Goal: Information Seeking & Learning: Learn about a topic

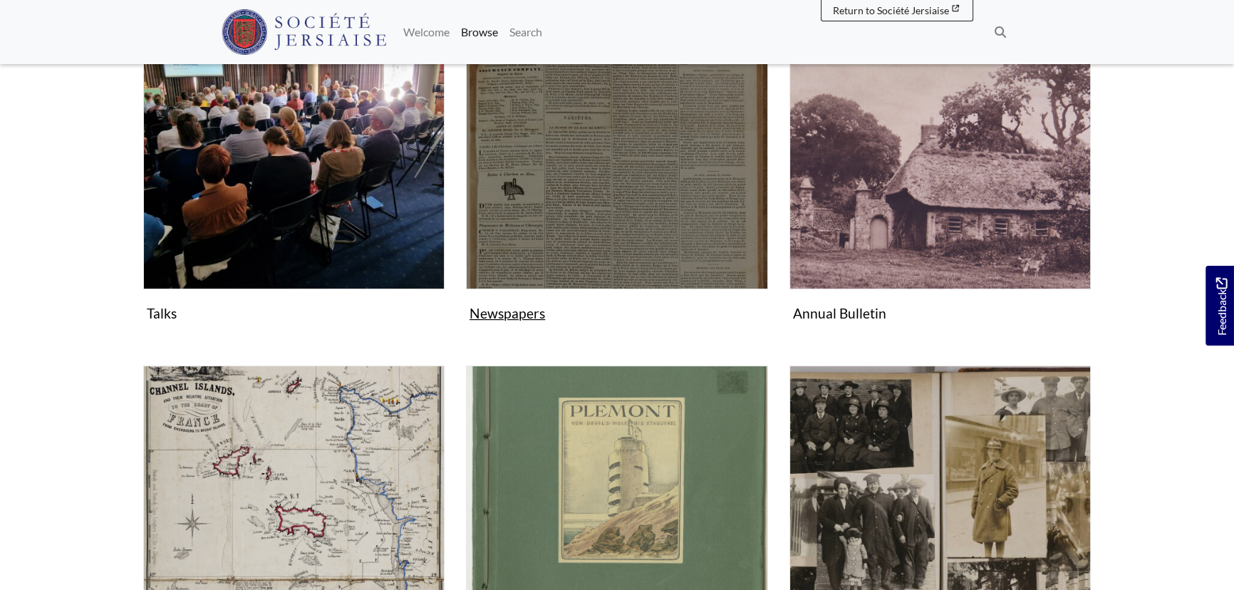
scroll to position [388, 0]
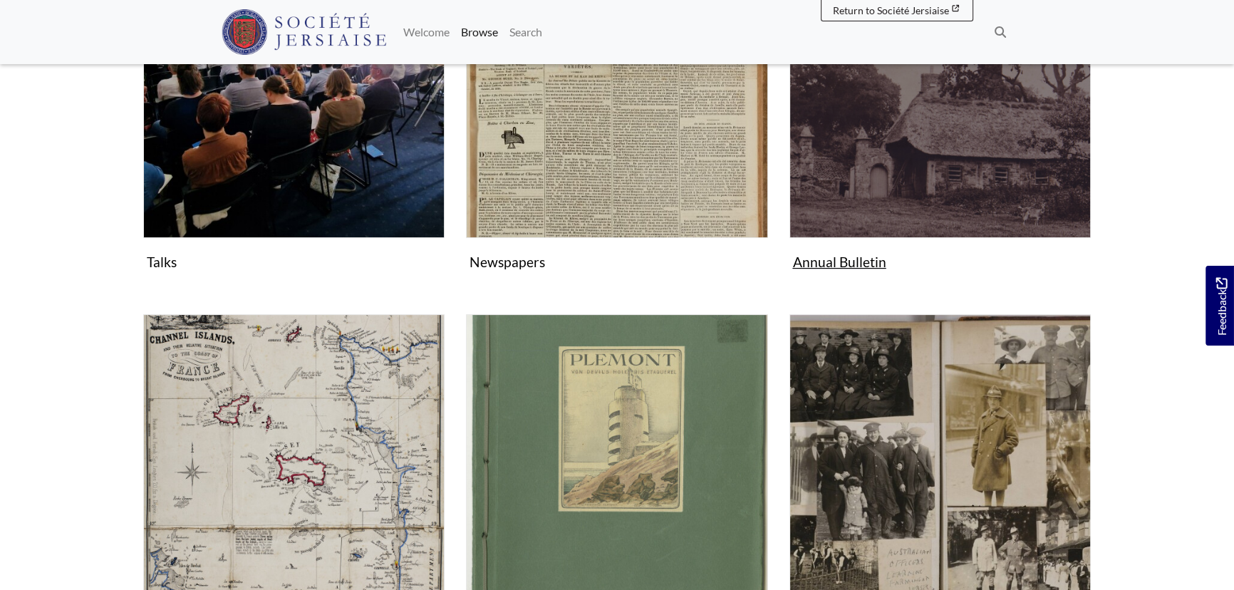
click at [881, 180] on img "Subcollection" at bounding box center [939, 87] width 301 height 301
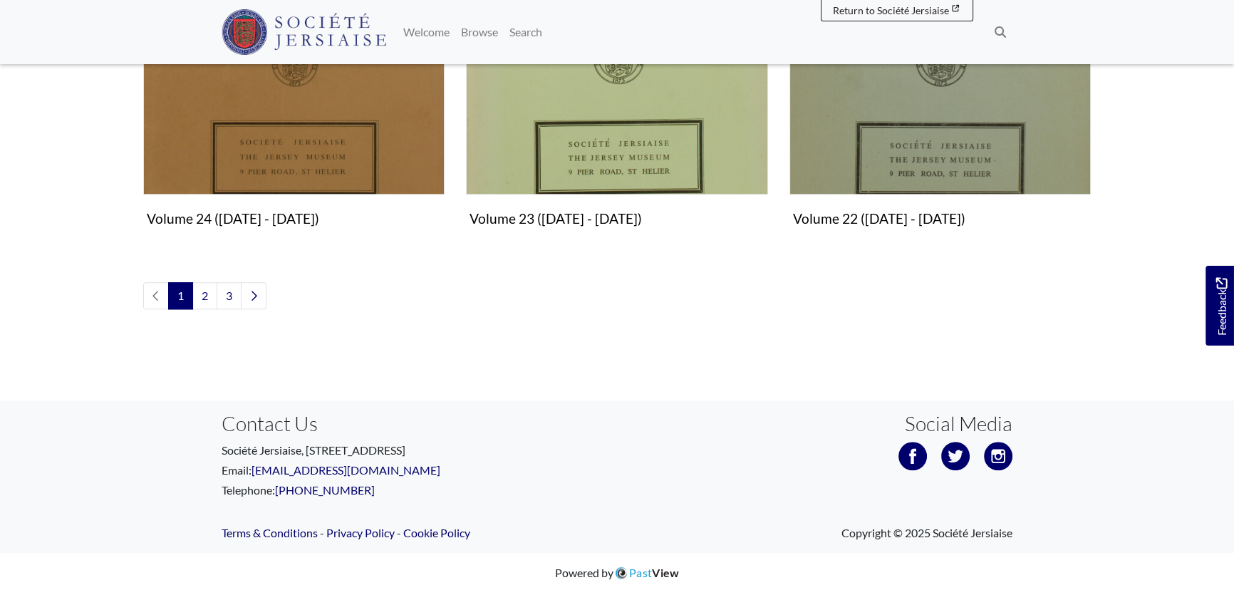
scroll to position [1793, 0]
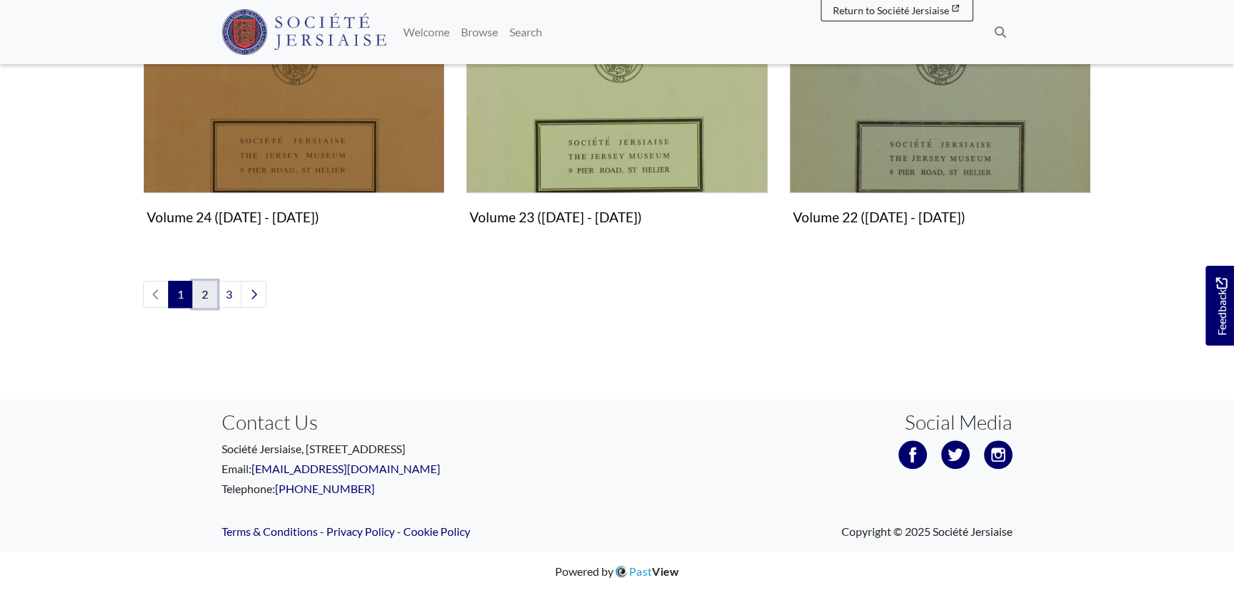
click at [201, 289] on link "2" at bounding box center [204, 294] width 25 height 27
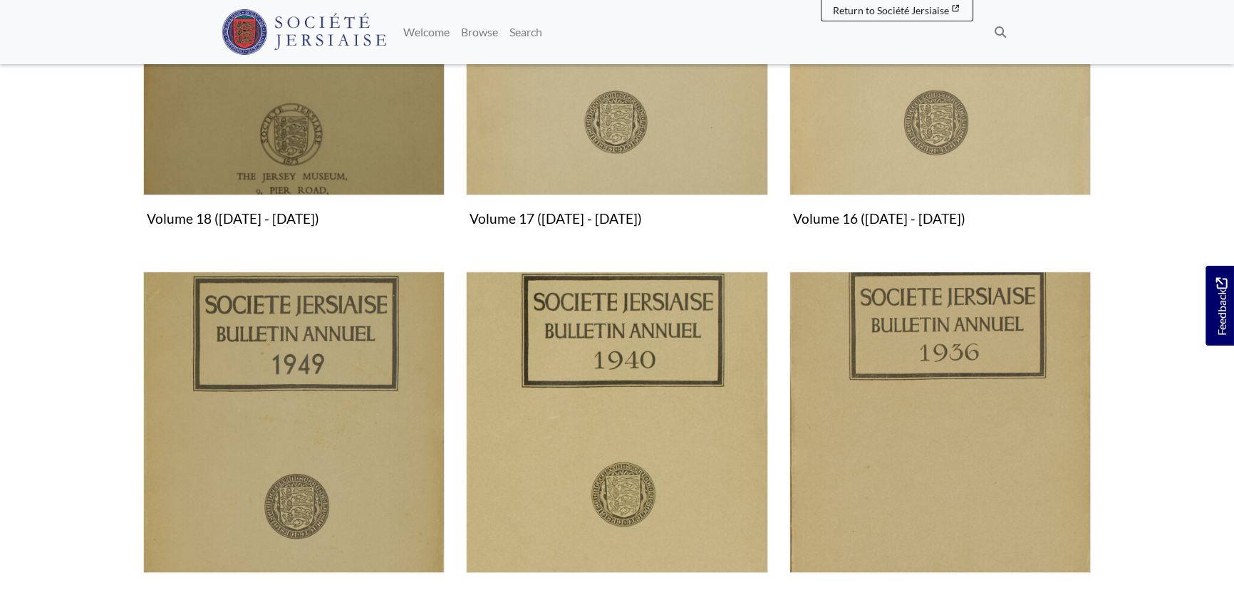
scroll to position [1554, 0]
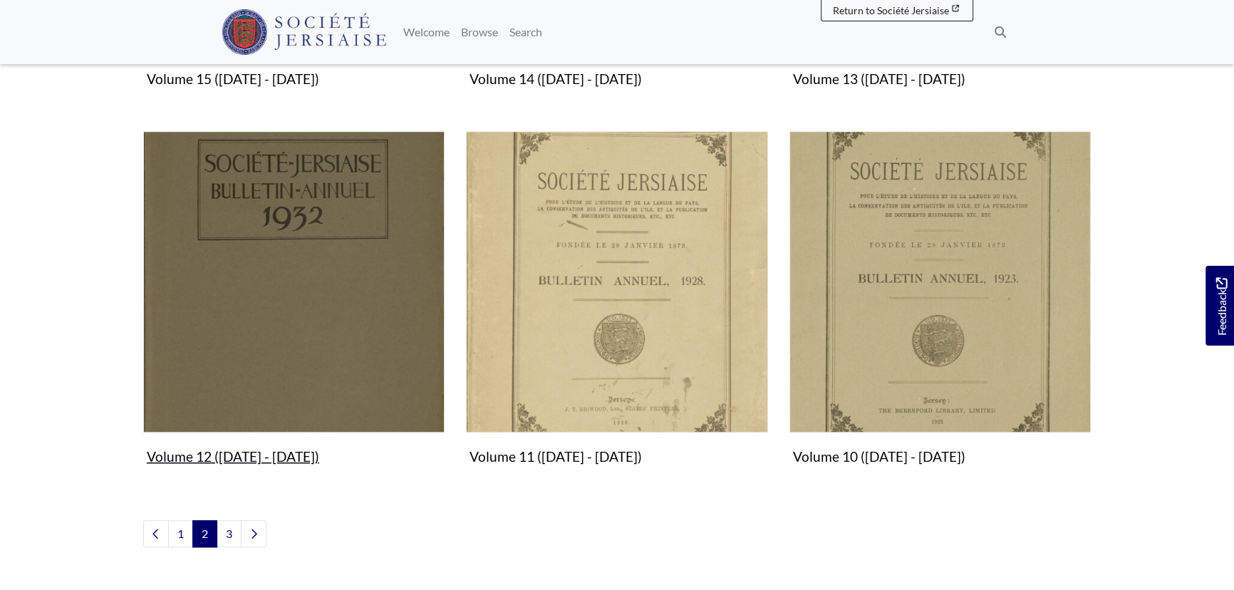
click at [331, 323] on img "Subcollection" at bounding box center [293, 281] width 301 height 301
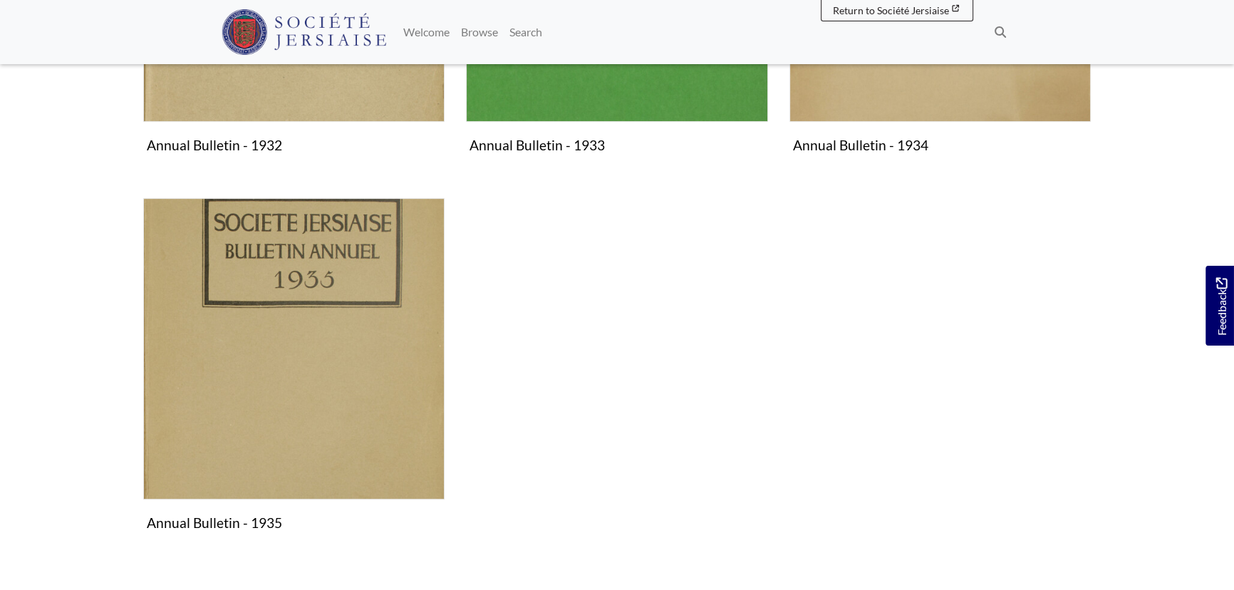
scroll to position [583, 0]
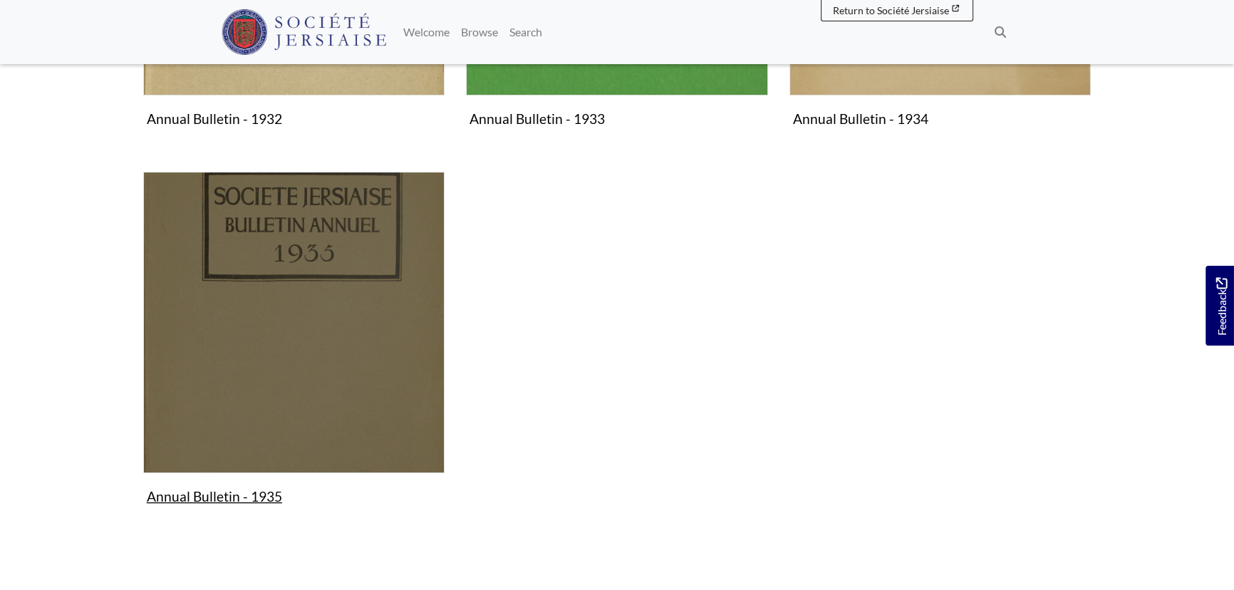
click at [353, 363] on img "Subcollection" at bounding box center [293, 322] width 301 height 301
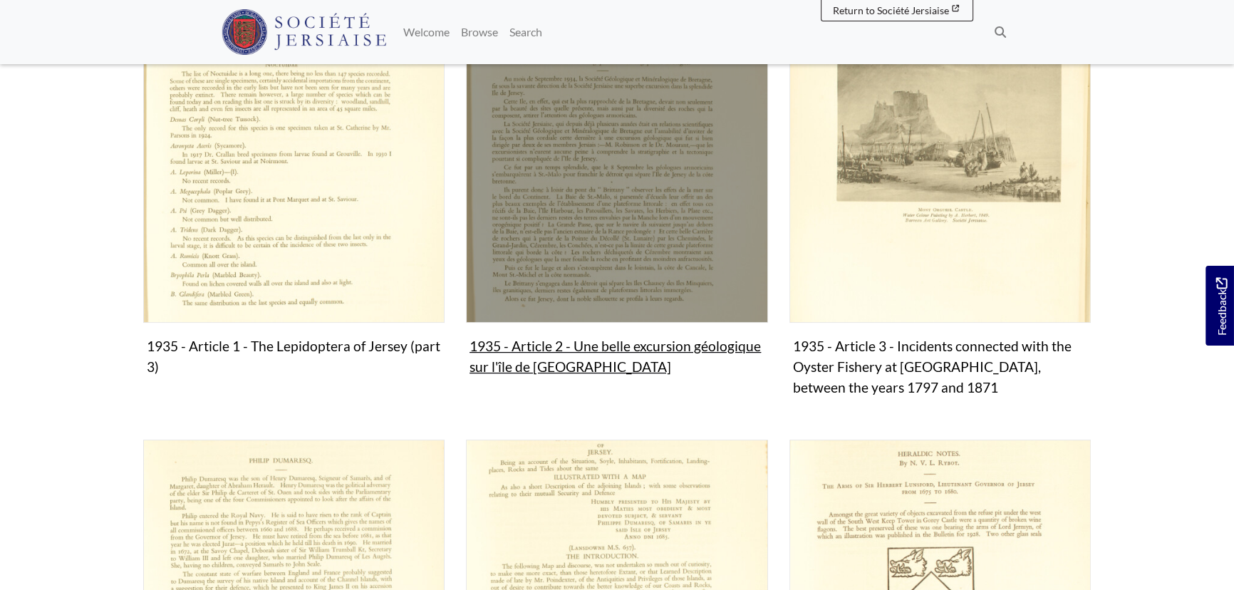
scroll to position [323, 0]
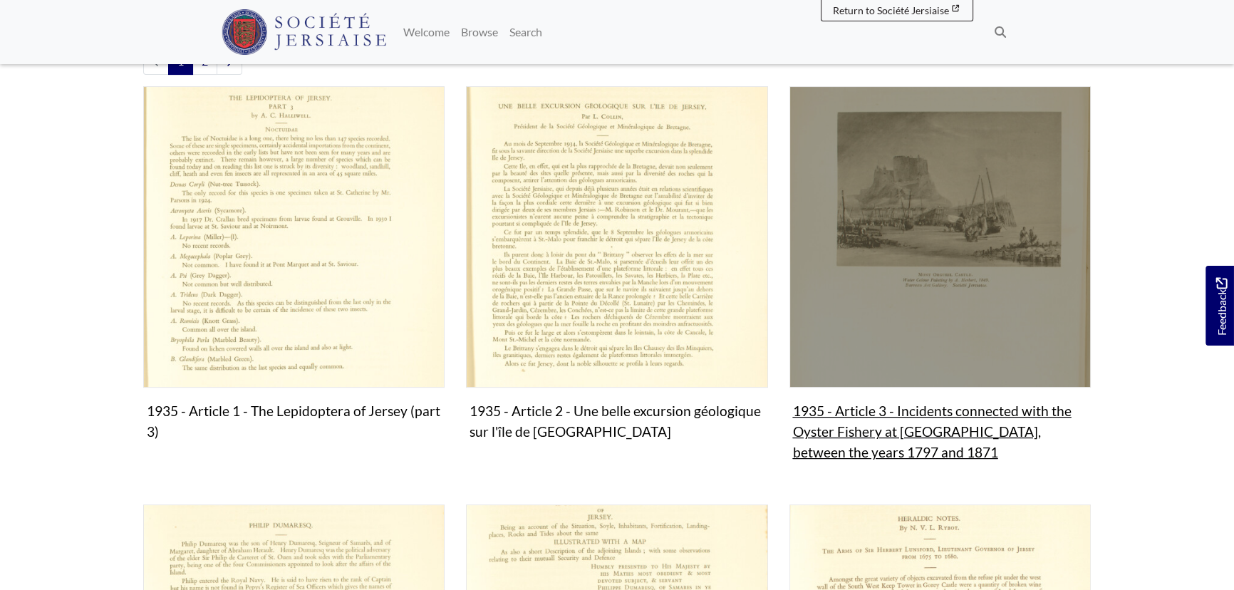
click at [890, 348] on img "Subcollection" at bounding box center [939, 236] width 301 height 301
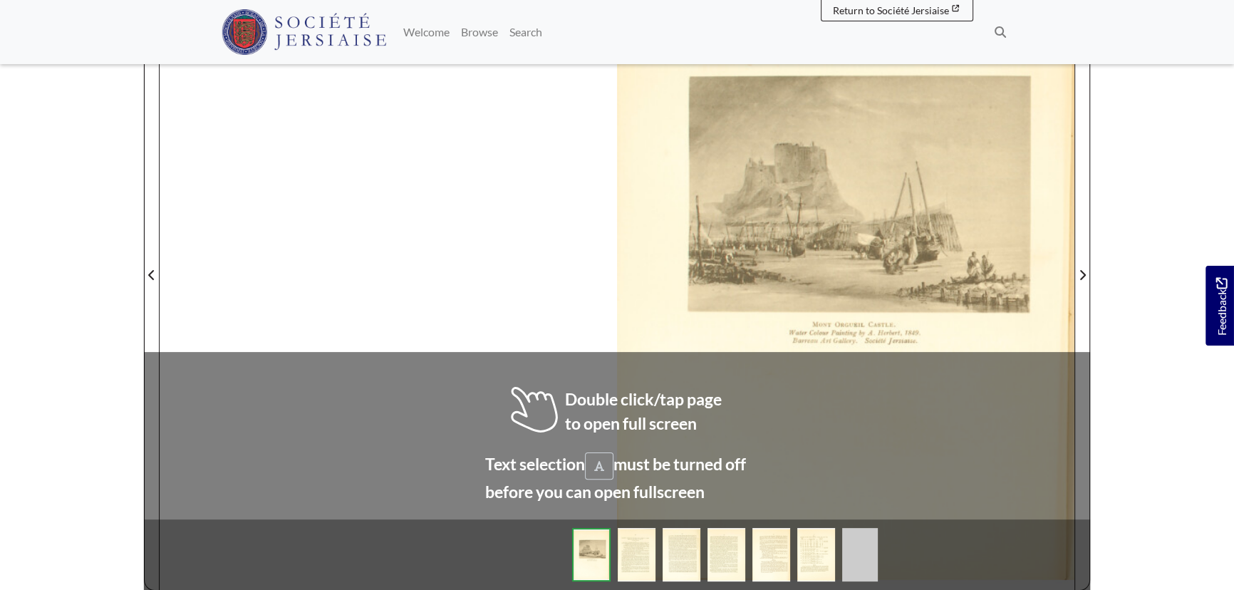
scroll to position [388, 0]
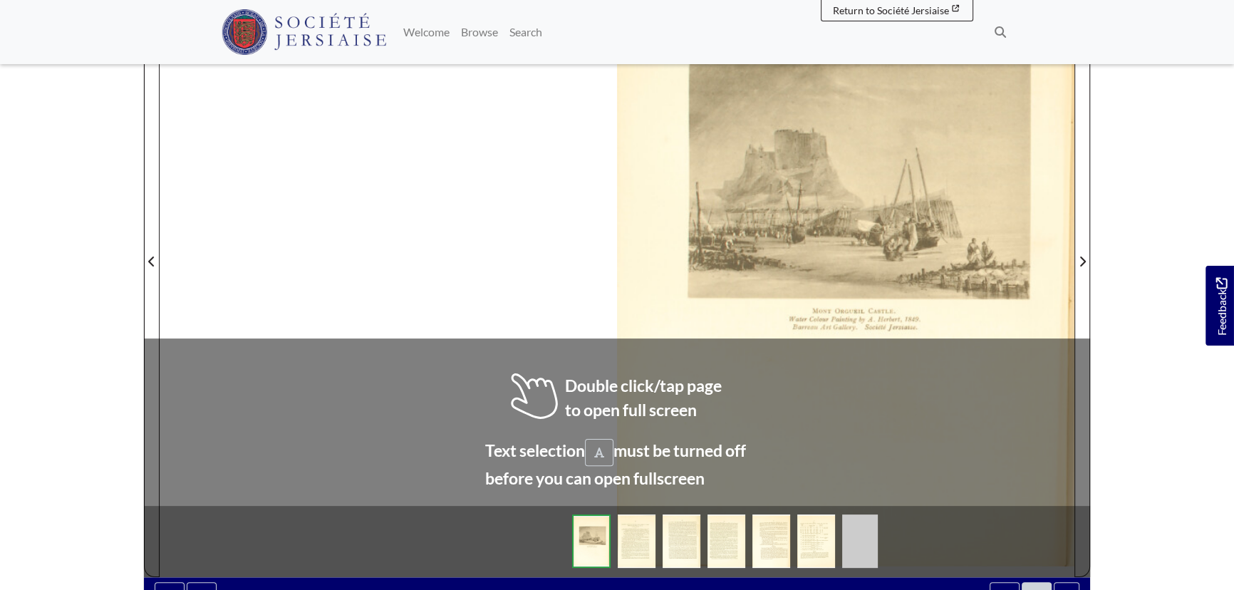
click at [1003, 323] on div at bounding box center [845, 252] width 457 height 647
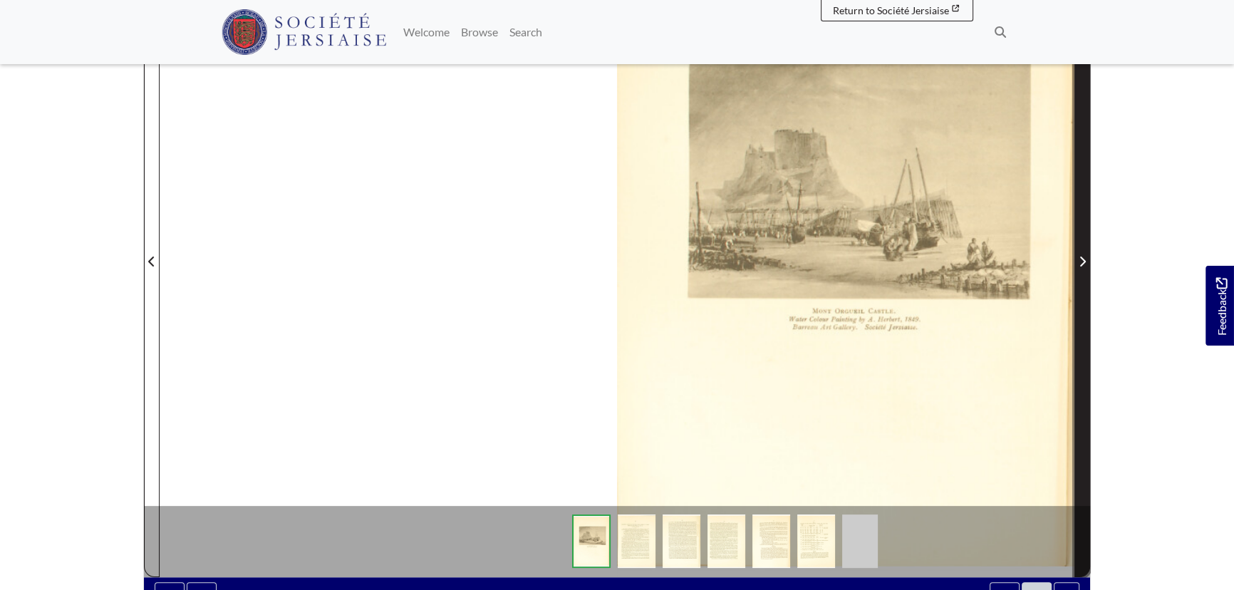
click at [1080, 260] on icon "Next Page" at bounding box center [1082, 261] width 7 height 11
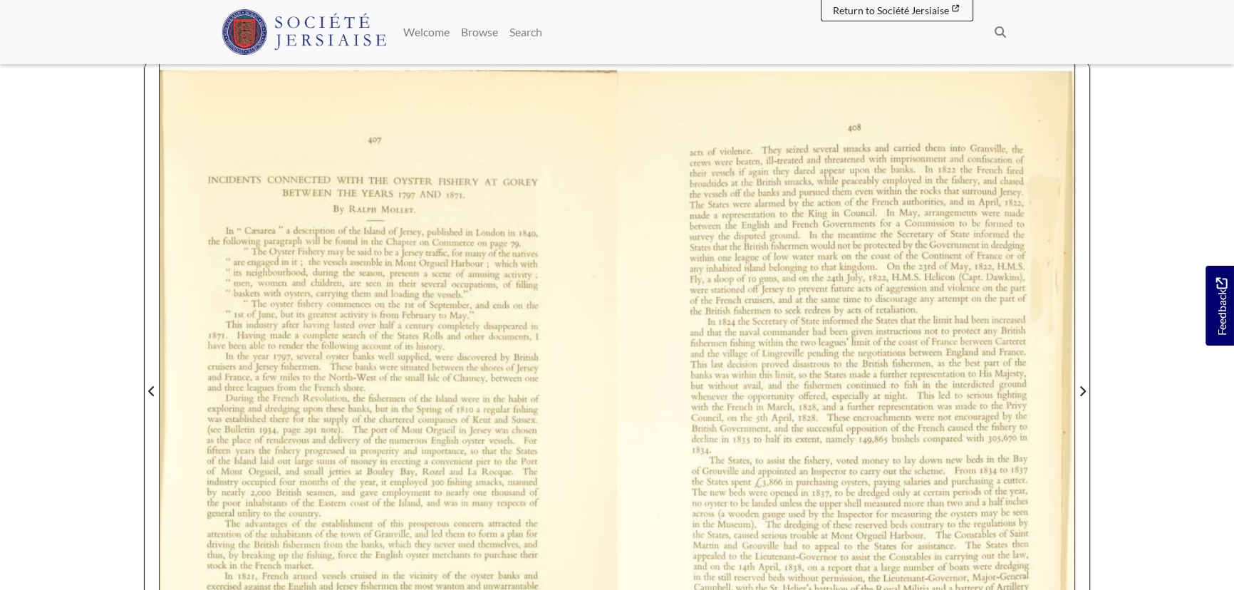
scroll to position [323, 0]
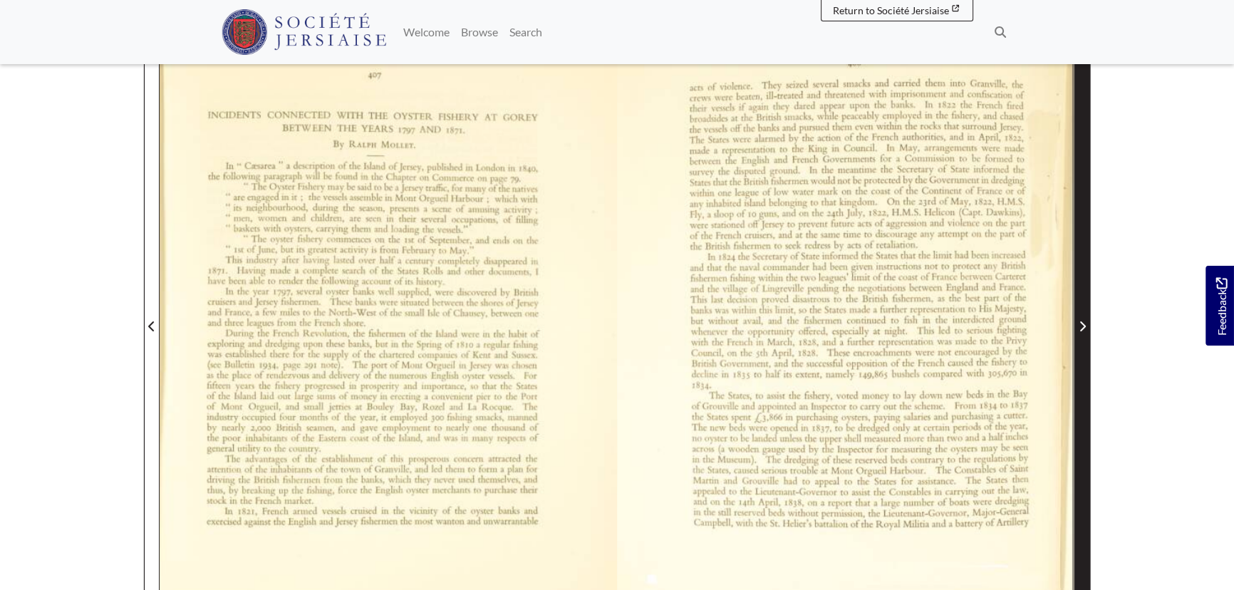
click at [1081, 321] on icon "Next Page" at bounding box center [1083, 326] width 6 height 10
